Goal: Transaction & Acquisition: Purchase product/service

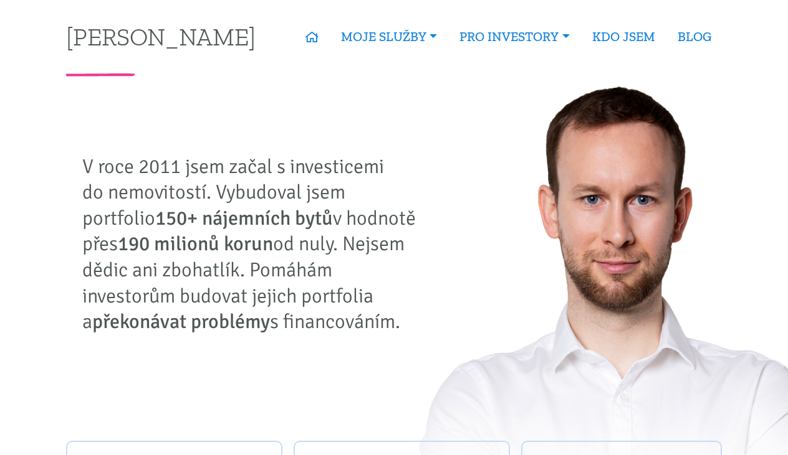
click at [0, 0] on link "Kupte investiční byt" at bounding box center [0, 0] width 0 height 0
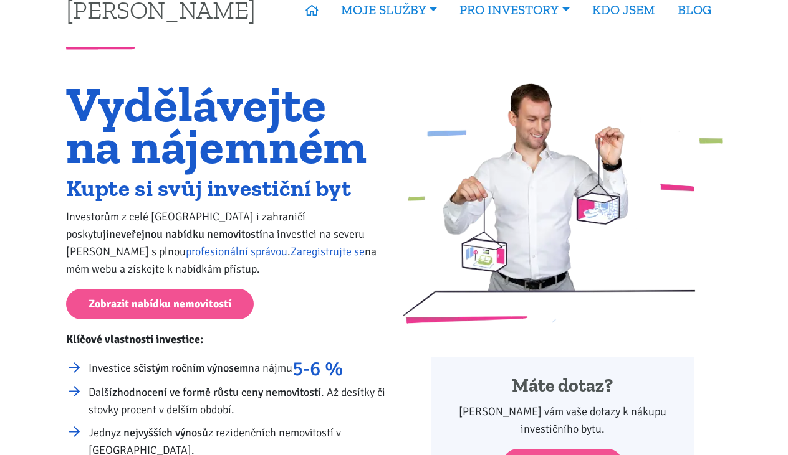
scroll to position [29, 0]
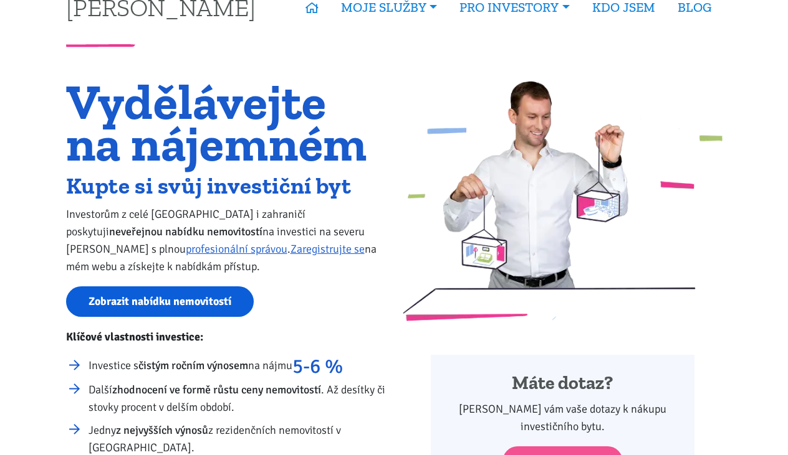
click at [213, 303] on link "Zobrazit nabídku nemovitostí" at bounding box center [160, 302] width 188 height 31
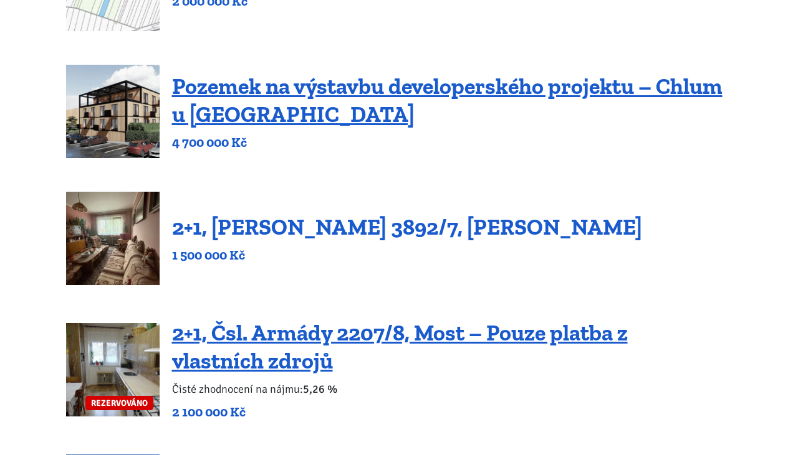
scroll to position [270, 0]
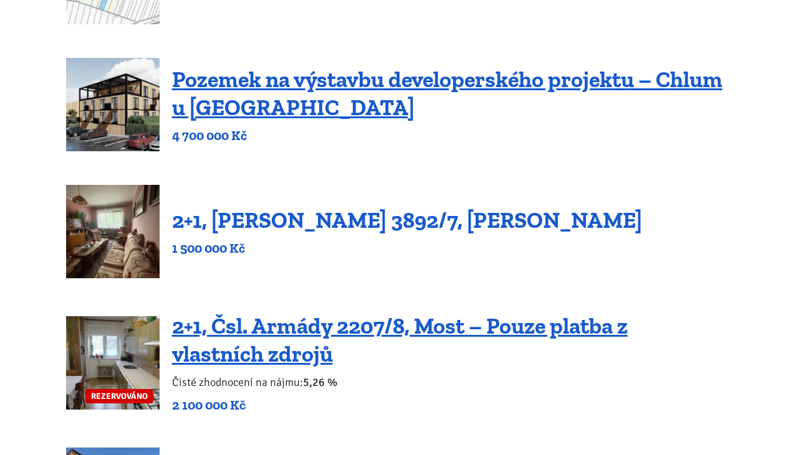
click at [340, 216] on link "2+1, [PERSON_NAME] 3892/7, [PERSON_NAME]" at bounding box center [407, 220] width 470 height 27
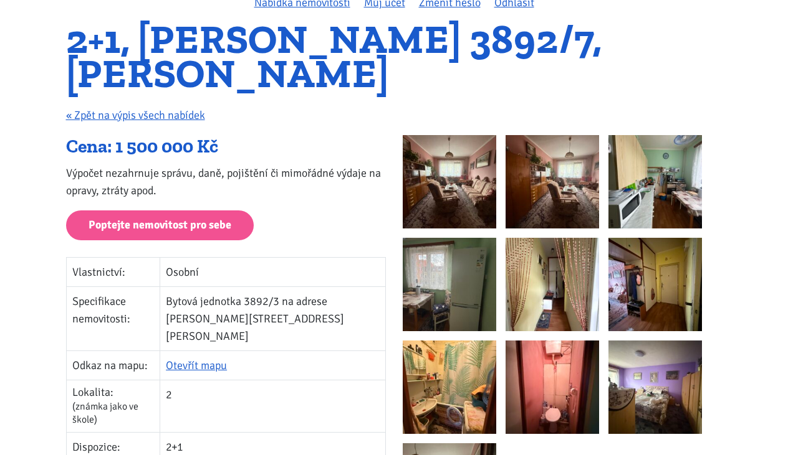
scroll to position [114, 0]
